Goal: Navigation & Orientation: Find specific page/section

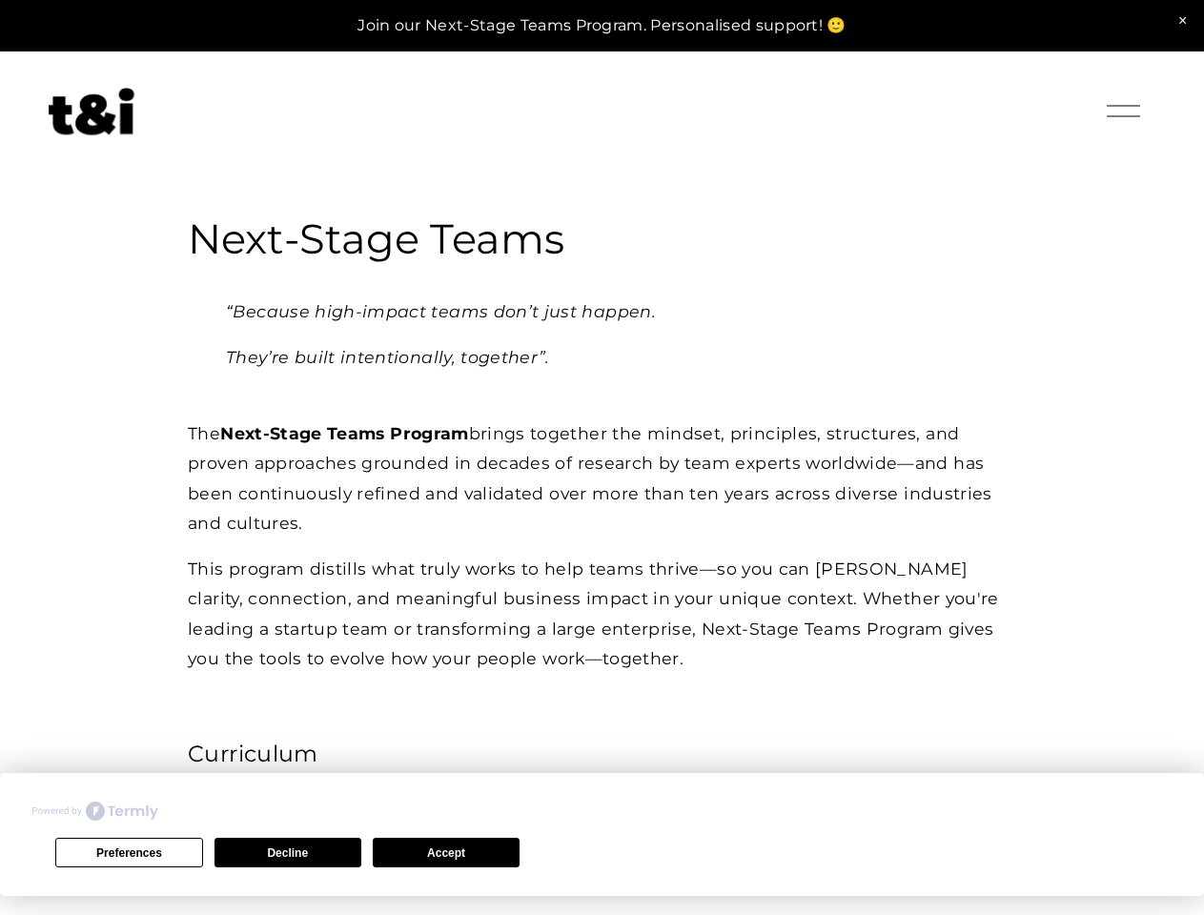
click at [129, 852] on button "Preferences" at bounding box center [128, 853] width 147 height 30
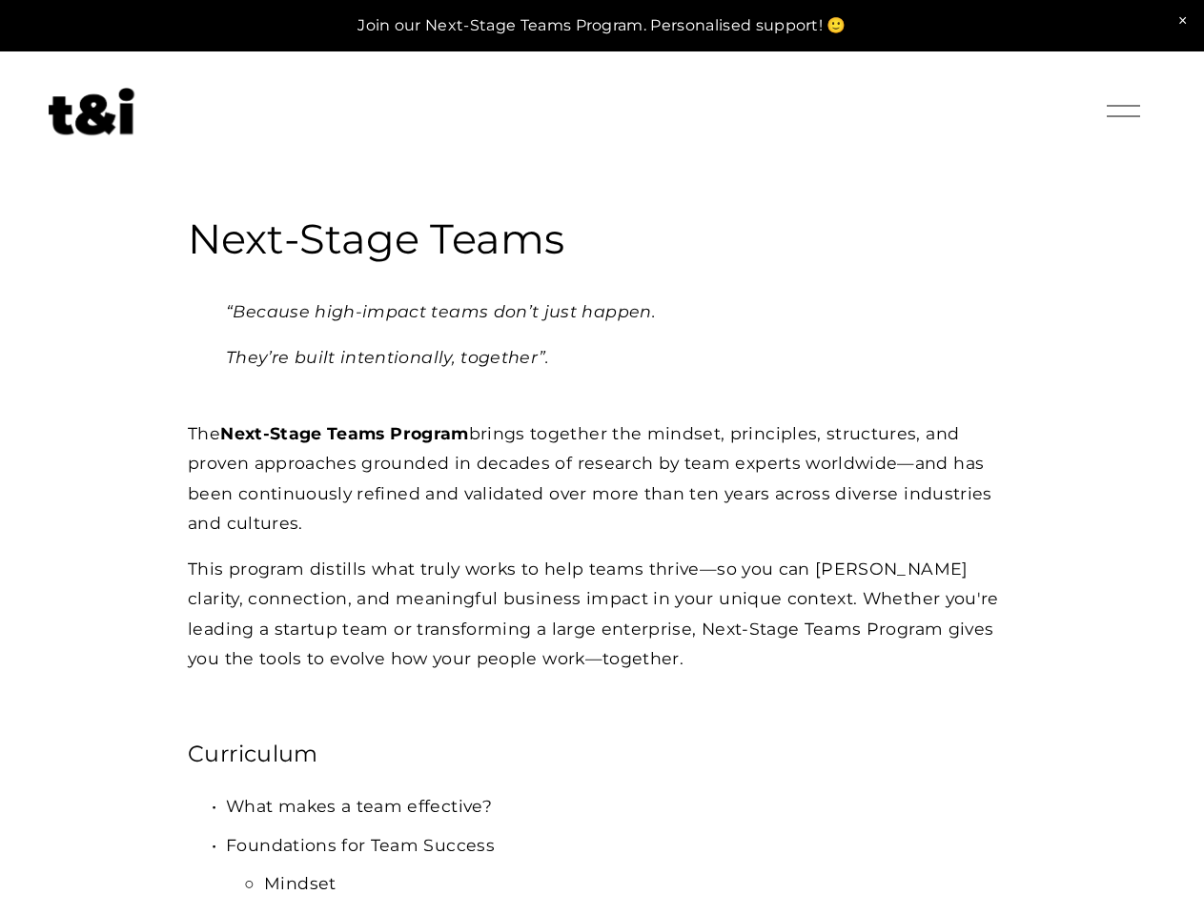
click at [288, 852] on p "Foundations for Team Success" at bounding box center [621, 845] width 790 height 30
click at [446, 852] on p "Foundations for Team Success" at bounding box center [621, 845] width 790 height 30
click at [1029, 112] on div "Login Account" at bounding box center [1029, 111] width 123 height 30
click at [1123, 112] on div at bounding box center [1122, 110] width 33 height 33
